Goal: Communication & Community: Answer question/provide support

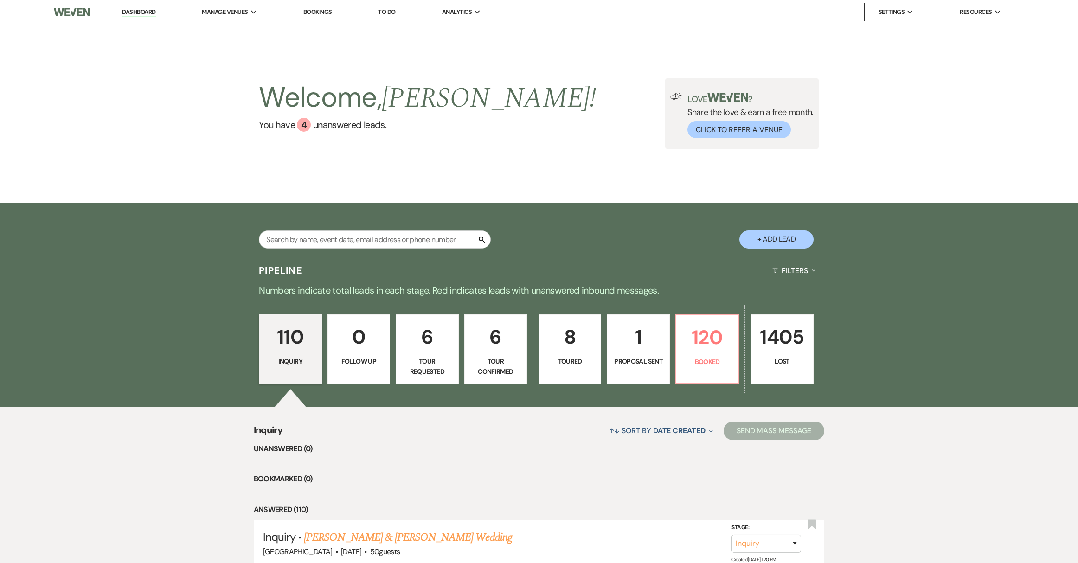
scroll to position [191, 0]
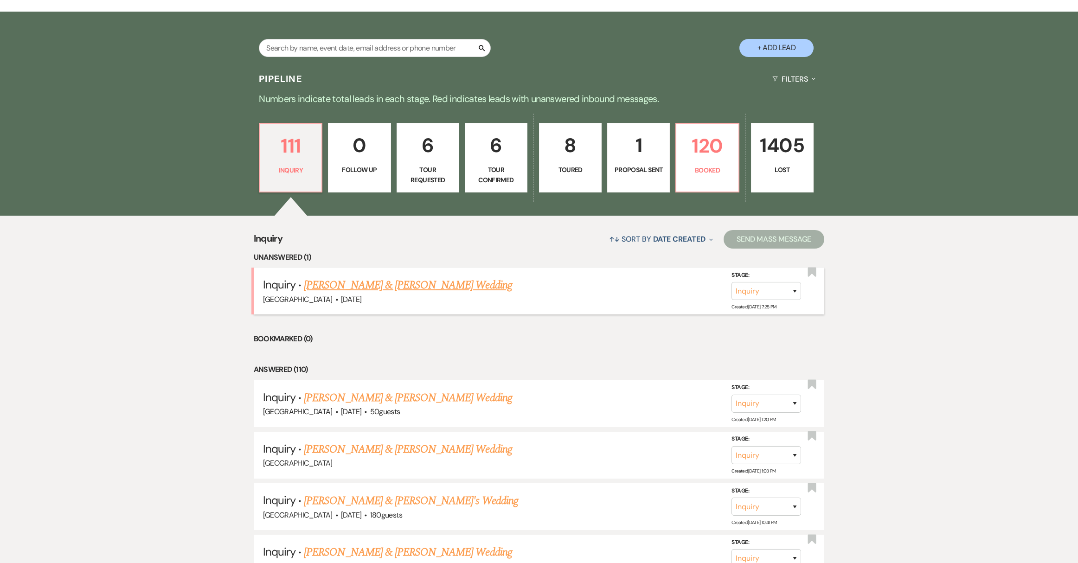
click at [350, 281] on link "Steven Vazquez & Alejandra Moreno's Wedding" at bounding box center [408, 285] width 208 height 17
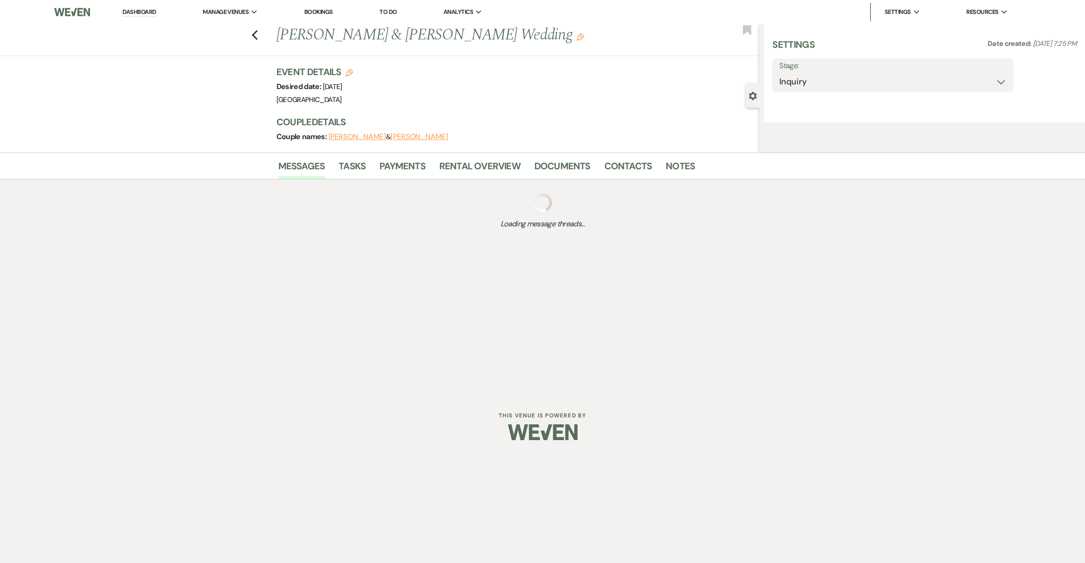
select select "5"
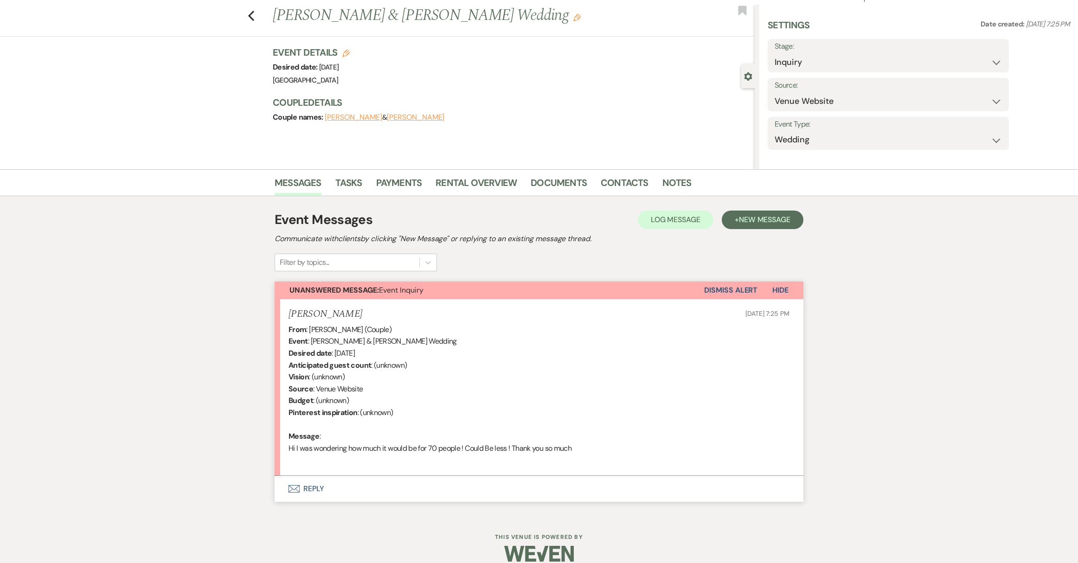
scroll to position [21, 0]
click at [311, 485] on button "Envelope Reply" at bounding box center [538, 487] width 529 height 26
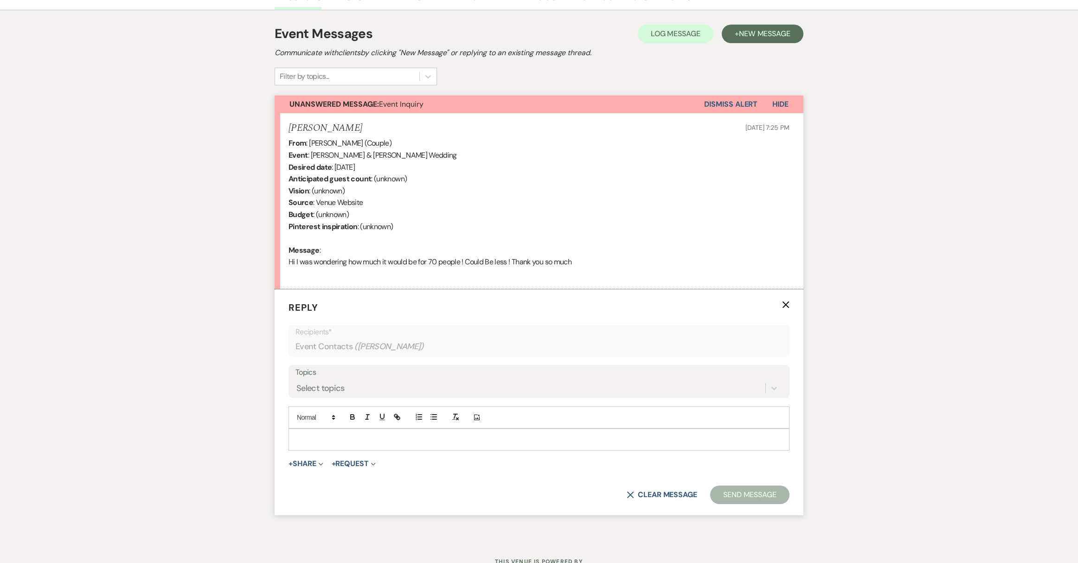
scroll to position [253, 0]
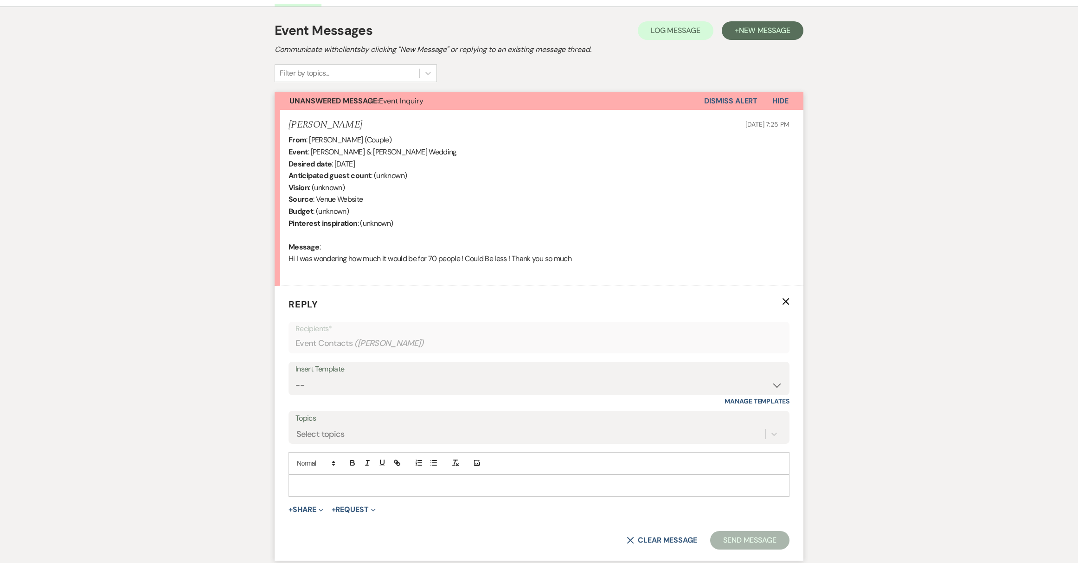
click at [786, 389] on div "Insert Template -- Weven Planning Portal Introduction (Booked Events) Initial R…" at bounding box center [538, 378] width 501 height 33
click at [778, 387] on select "-- Weven Planning Portal Introduction (Booked Events) Initial Reply Not Availab…" at bounding box center [538, 385] width 487 height 18
select select "313"
click at [295, 376] on select "-- Weven Planning Portal Introduction (Booked Events) Initial Reply Not Availab…" at bounding box center [538, 385] width 487 height 18
click at [410, 489] on p at bounding box center [539, 485] width 486 height 10
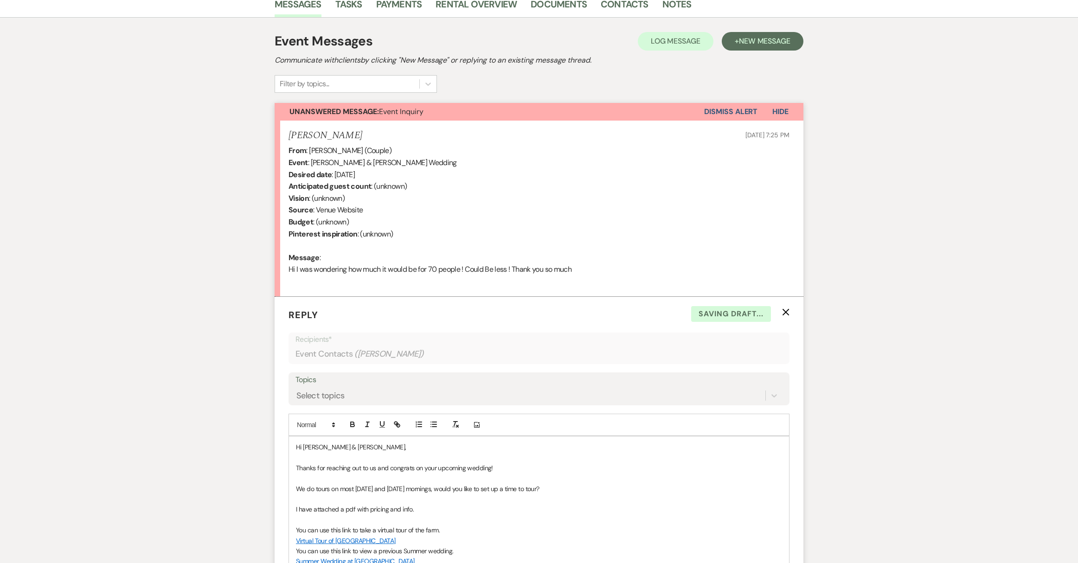
scroll to position [268, 0]
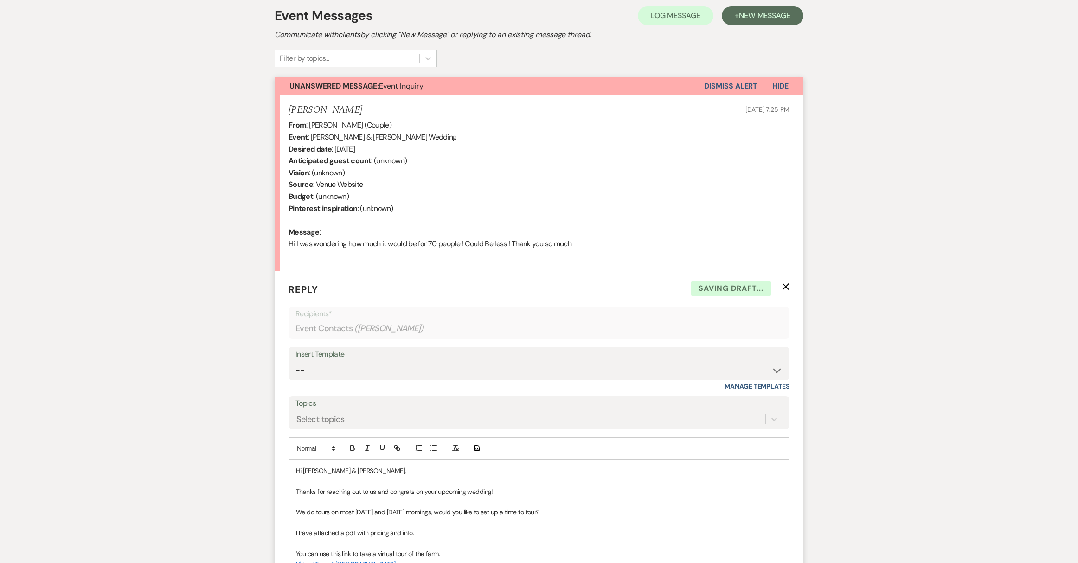
click at [348, 469] on p "Hi [PERSON_NAME] & [PERSON_NAME]," at bounding box center [539, 471] width 486 height 10
click at [376, 470] on p "Hi Steven & Alejandra Moreno," at bounding box center [539, 471] width 486 height 10
click at [523, 494] on p "Thanks for reaching out to us and congrats on your upcoming wedding!" at bounding box center [539, 491] width 486 height 10
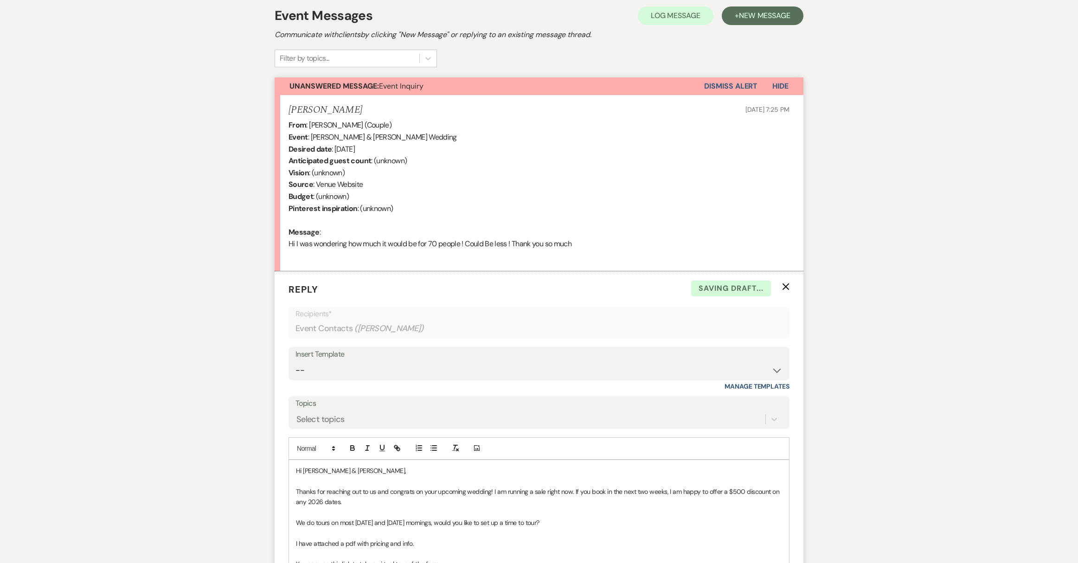
scroll to position [468, 0]
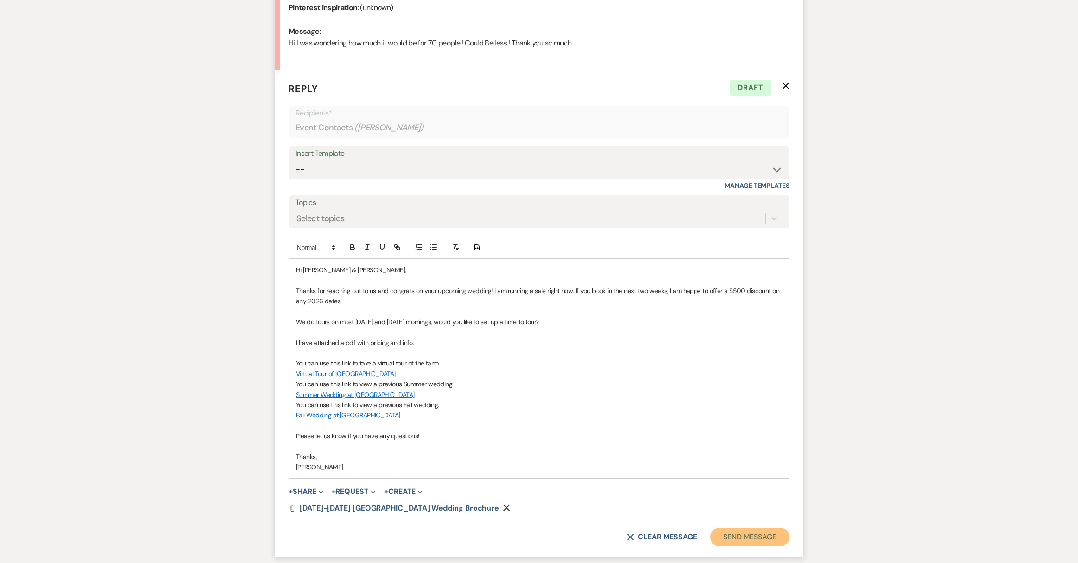
click at [751, 538] on button "Send Message" at bounding box center [749, 537] width 79 height 19
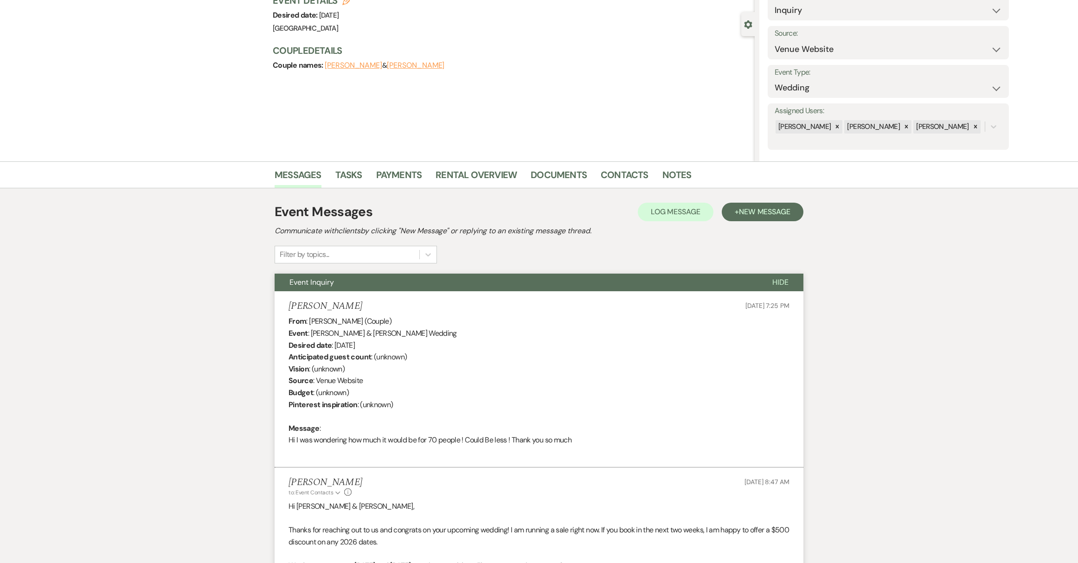
scroll to position [0, 0]
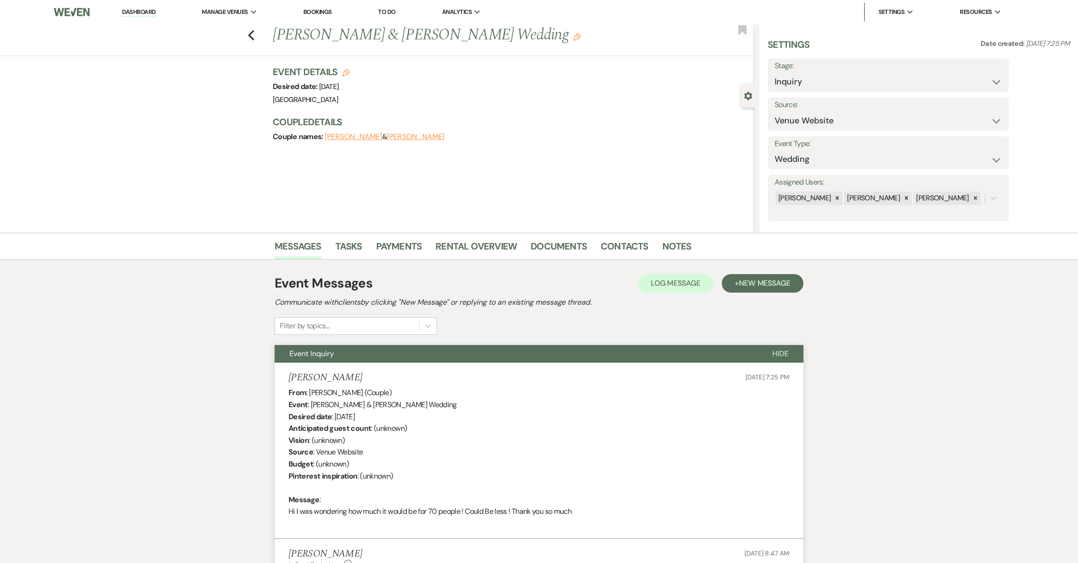
click at [154, 13] on link "Dashboard" at bounding box center [138, 12] width 33 height 9
